Goal: Check status: Check status

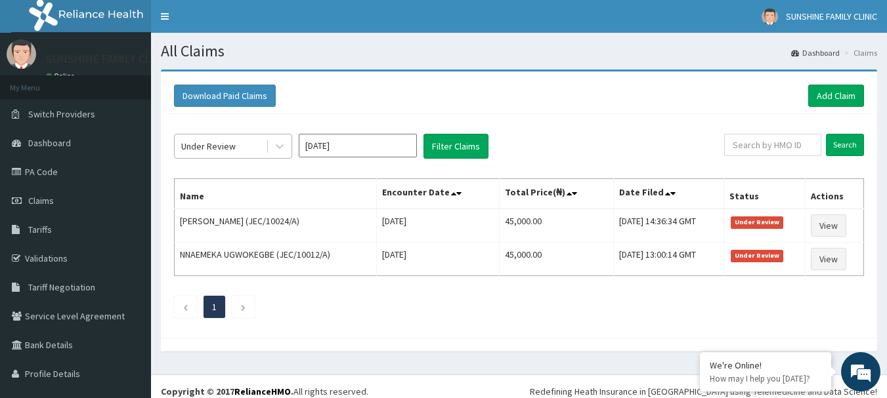
click at [265, 154] on div "Under Review" at bounding box center [220, 146] width 91 height 21
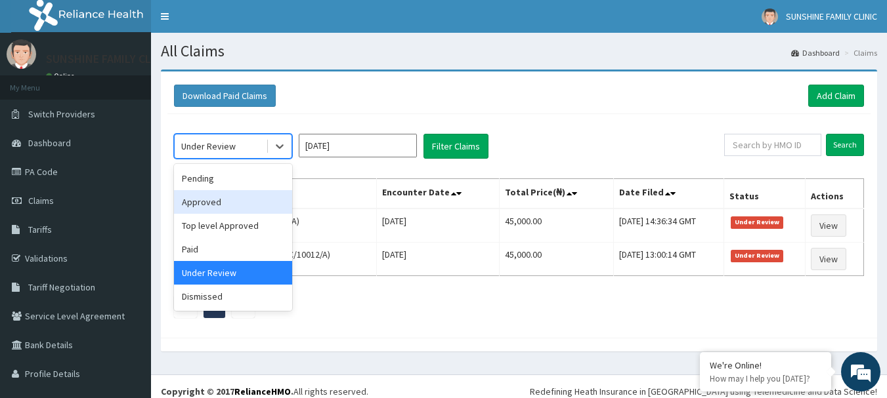
click at [188, 198] on div "Approved" at bounding box center [233, 202] width 118 height 24
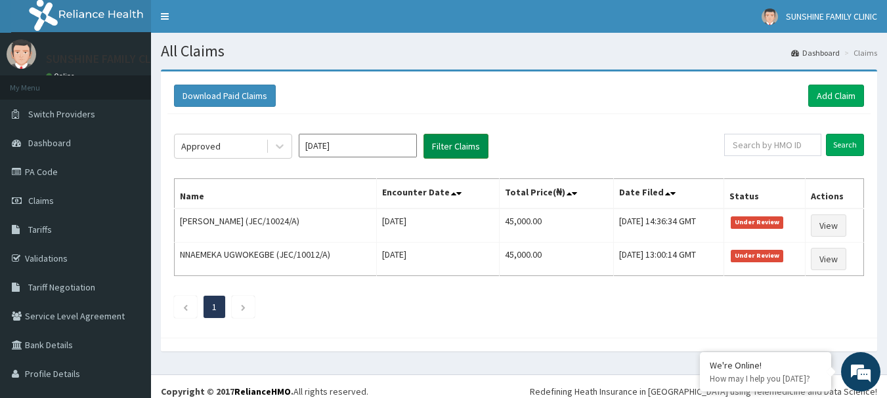
click at [436, 143] on button "Filter Claims" at bounding box center [455, 146] width 65 height 25
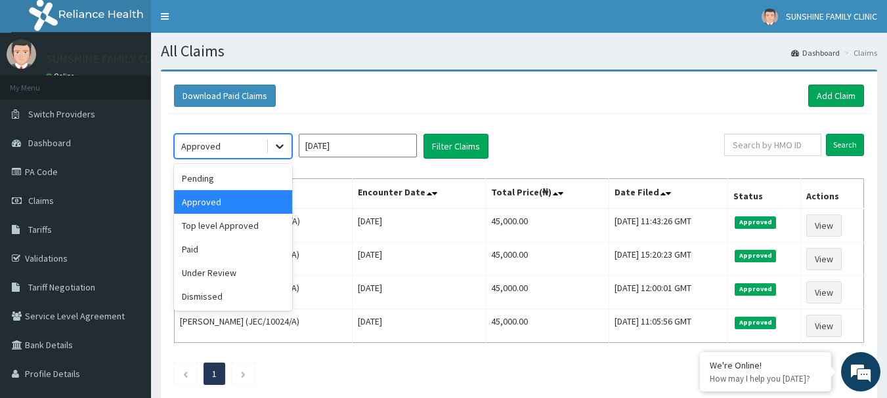
click at [272, 138] on div at bounding box center [280, 147] width 24 height 24
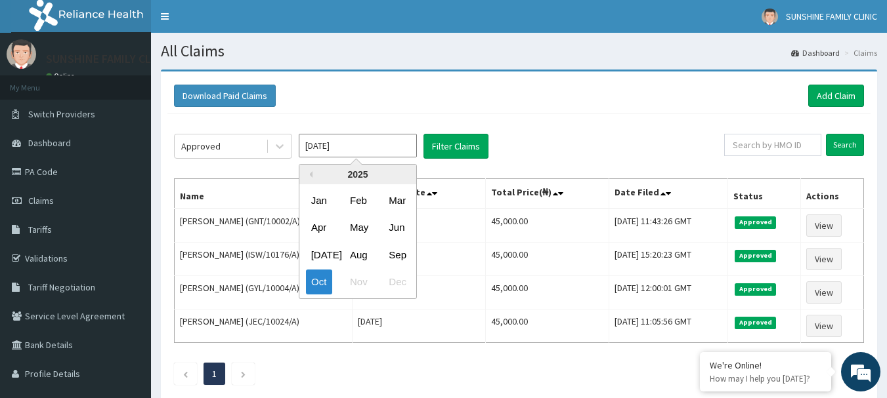
click at [333, 143] on input "[DATE]" at bounding box center [358, 146] width 118 height 24
click at [387, 258] on div "Sep" at bounding box center [396, 255] width 26 height 24
type input "[DATE]"
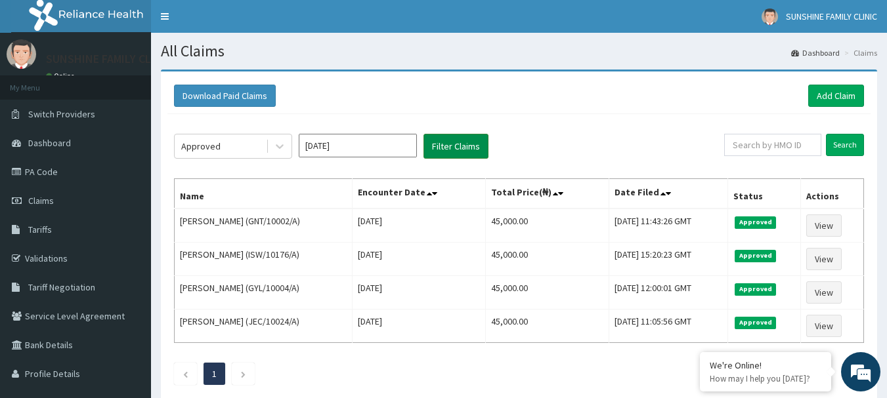
click at [441, 154] on button "Filter Claims" at bounding box center [455, 146] width 65 height 25
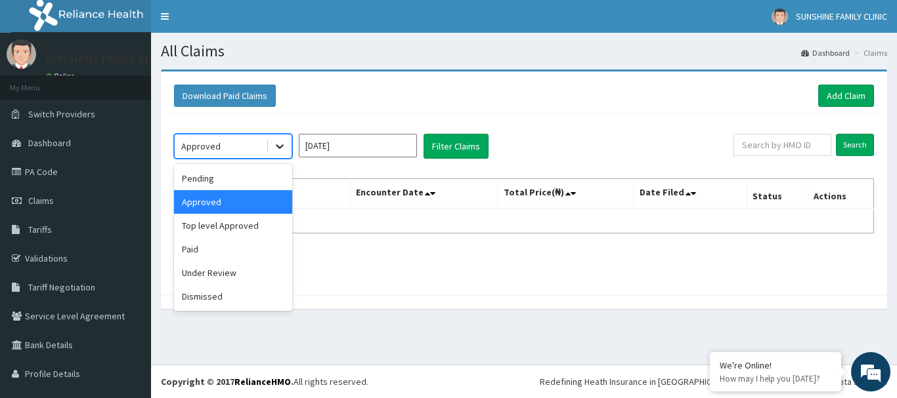
click at [275, 145] on icon at bounding box center [279, 146] width 13 height 13
click at [205, 260] on div "Paid" at bounding box center [233, 250] width 118 height 24
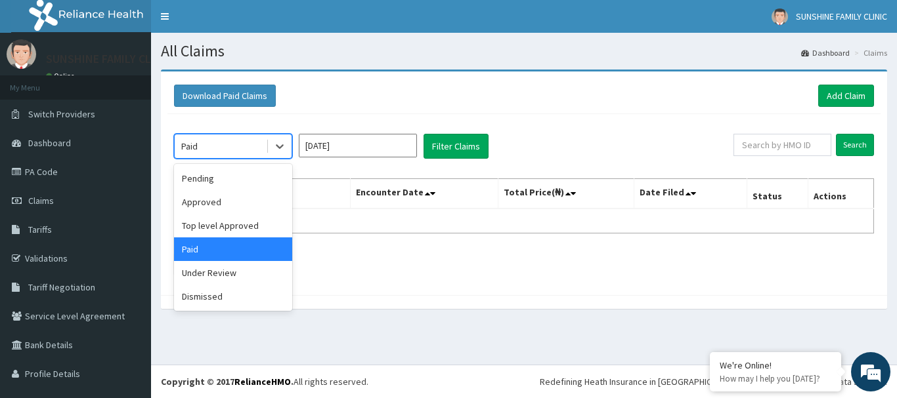
click at [239, 154] on div "Paid" at bounding box center [220, 146] width 91 height 21
click at [196, 270] on div "Under Review" at bounding box center [233, 273] width 118 height 24
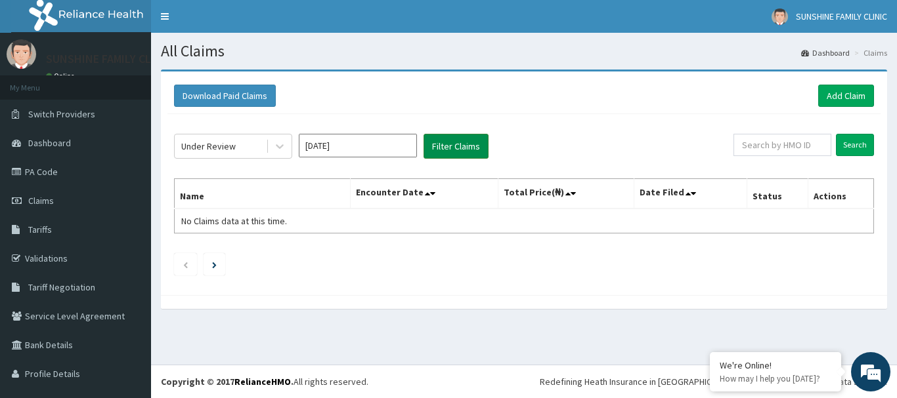
click at [446, 136] on button "Filter Claims" at bounding box center [455, 146] width 65 height 25
